Goal: Task Accomplishment & Management: Manage account settings

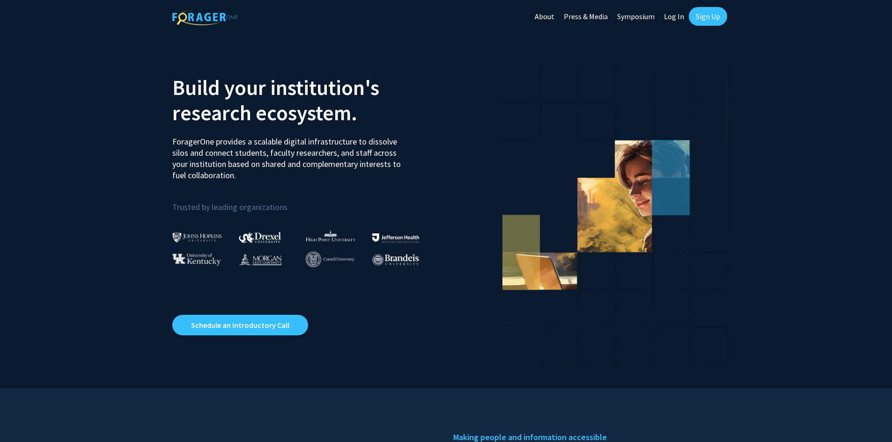
click at [673, 15] on link "Log In" at bounding box center [673, 16] width 29 height 33
select select
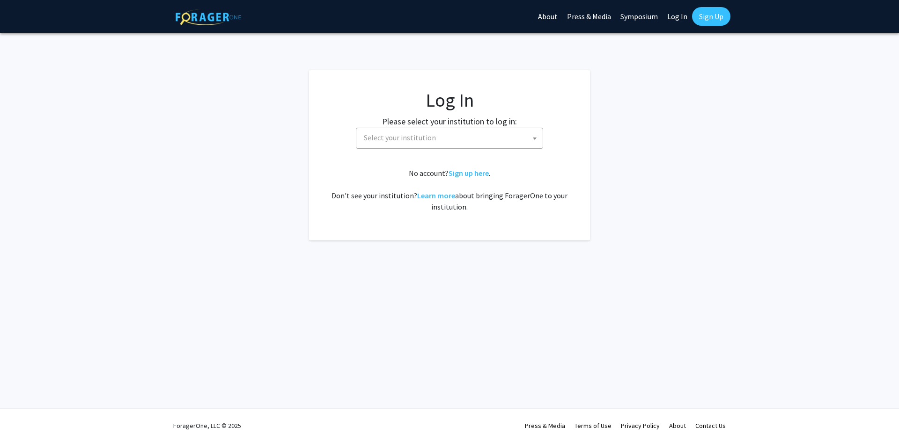
click at [477, 133] on span "Select your institution" at bounding box center [451, 137] width 183 height 19
type input "missou"
select select "33"
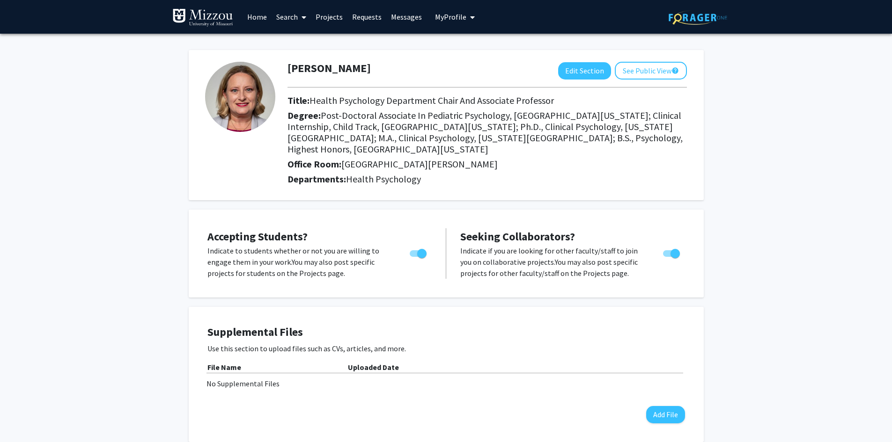
click at [204, 18] on img at bounding box center [202, 17] width 61 height 19
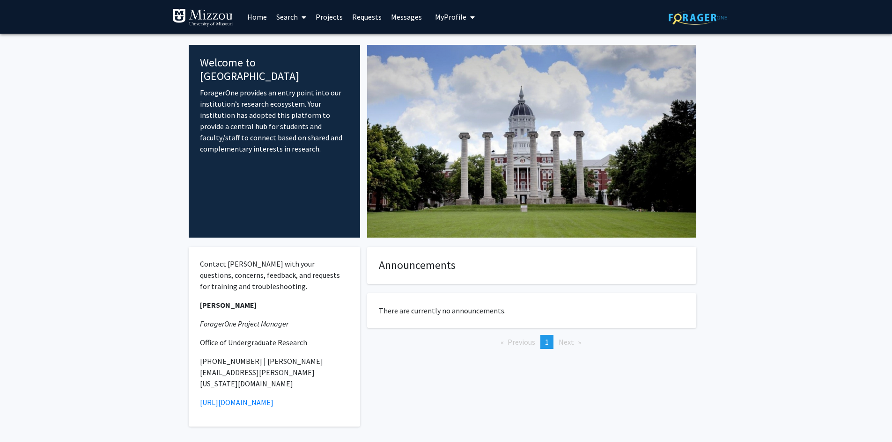
click at [458, 363] on div "Announcements There are currently no announcements. Previous page 1 / 1 You're …" at bounding box center [531, 313] width 329 height 132
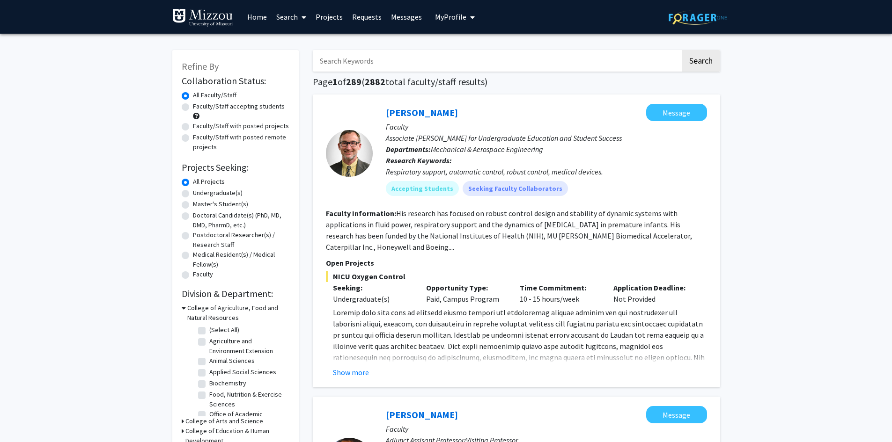
click at [453, 15] on span "My Profile" at bounding box center [450, 16] width 31 height 9
click at [465, 46] on span "Crystal Lim" at bounding box center [493, 43] width 57 height 10
